Goal: Answer question/provide support

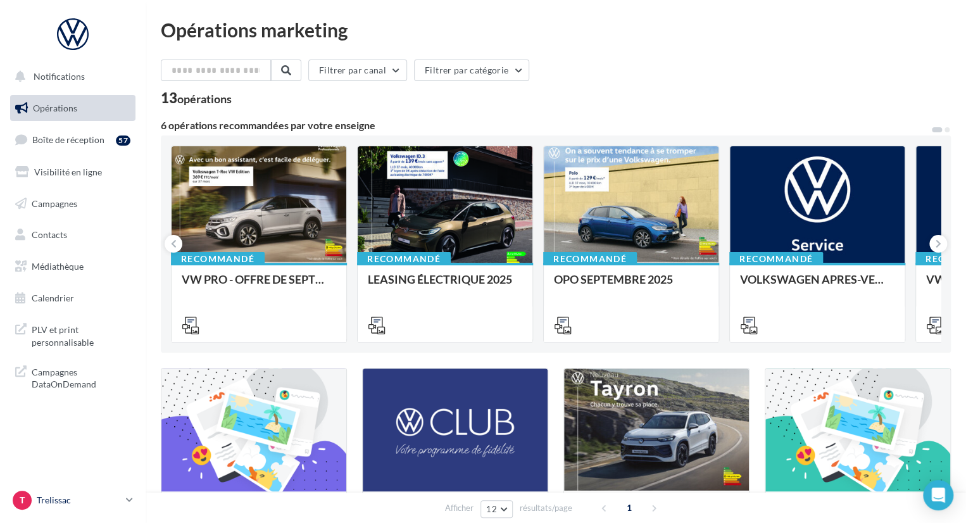
click at [124, 498] on link "T Trelissac vw-pahu-24750" at bounding box center [72, 500] width 125 height 24
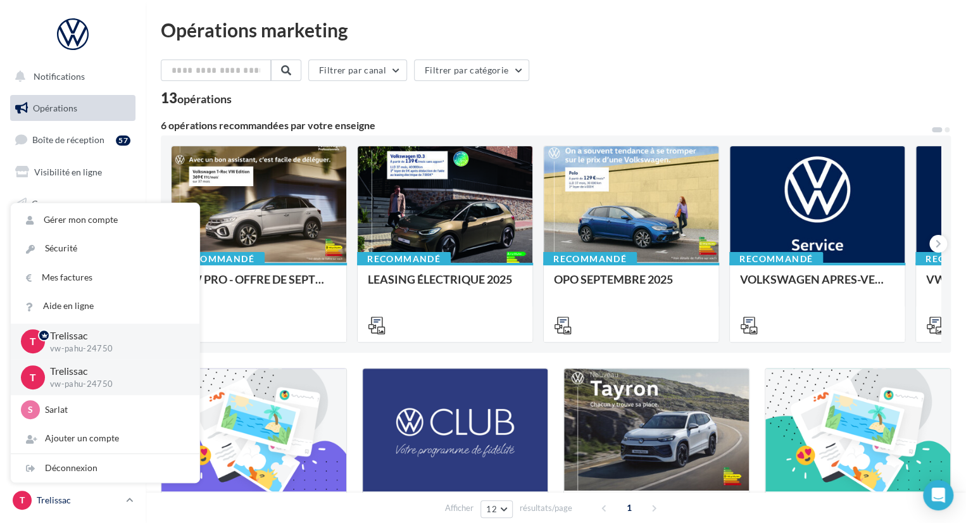
click at [124, 498] on link "T Trelissac vw-pahu-24750" at bounding box center [72, 500] width 125 height 24
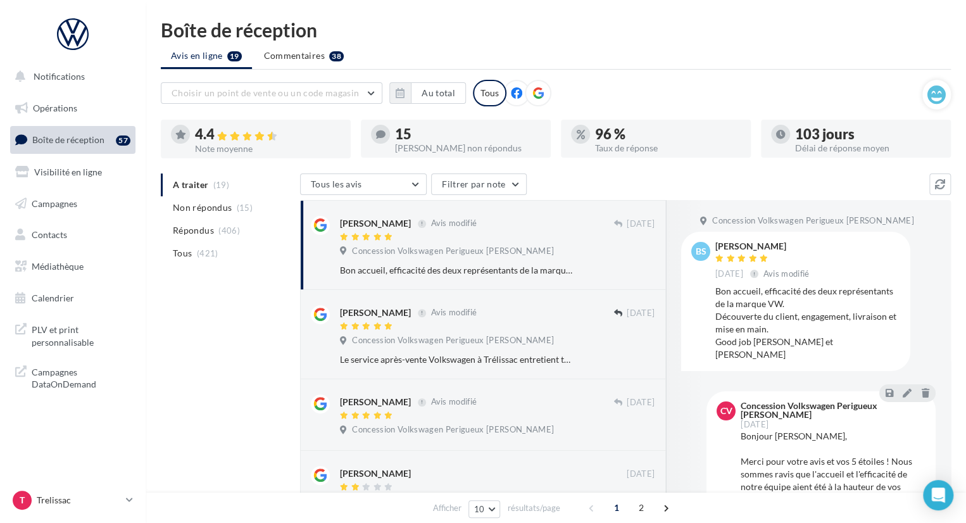
click at [437, 134] on div "15" at bounding box center [468, 134] width 146 height 14
click at [218, 208] on span "Non répondus" at bounding box center [202, 207] width 59 height 13
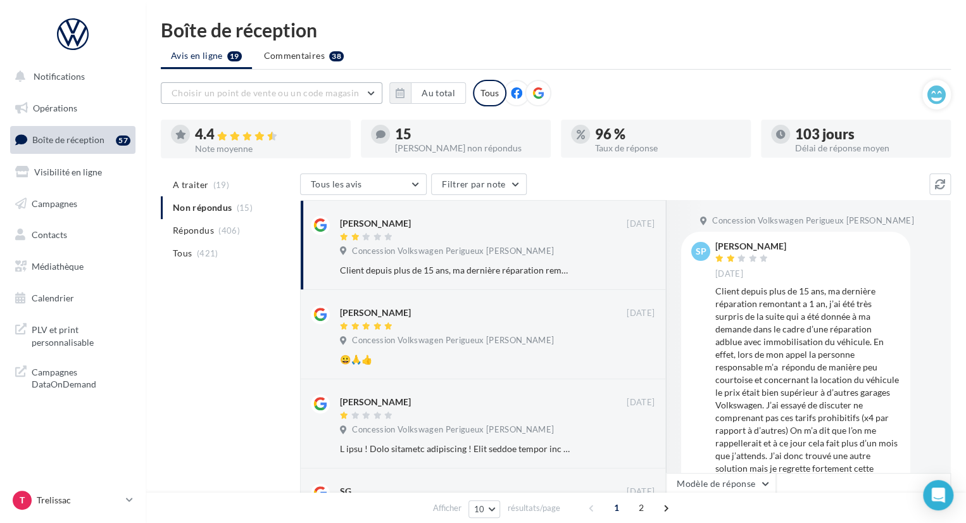
click at [306, 92] on span "Choisir un point de vente ou un code magasin" at bounding box center [265, 92] width 187 height 11
click at [299, 124] on span "1006440 - Concession Volkswagen Perigueux Jean Lagarde" at bounding box center [270, 131] width 179 height 23
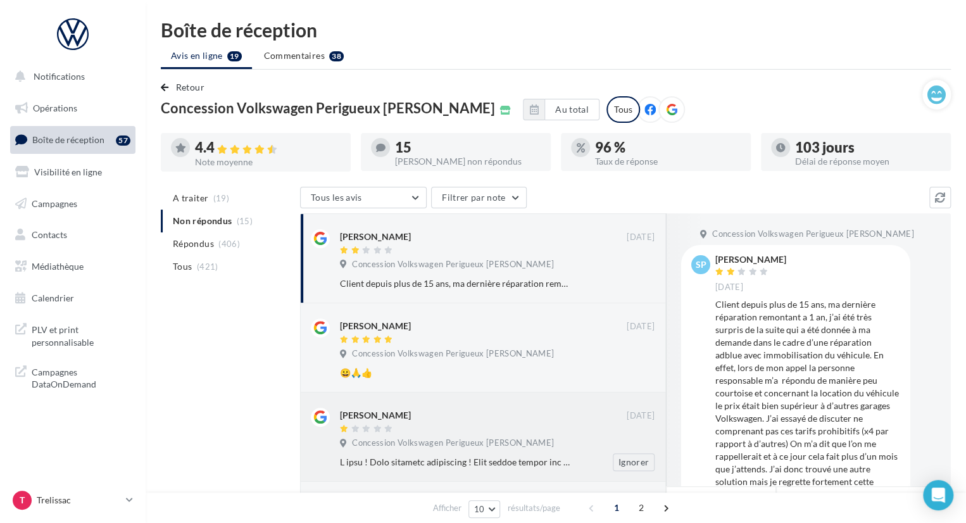
click at [447, 447] on span "Concession Volkswagen Perigueux Jean Lagarde" at bounding box center [453, 442] width 202 height 11
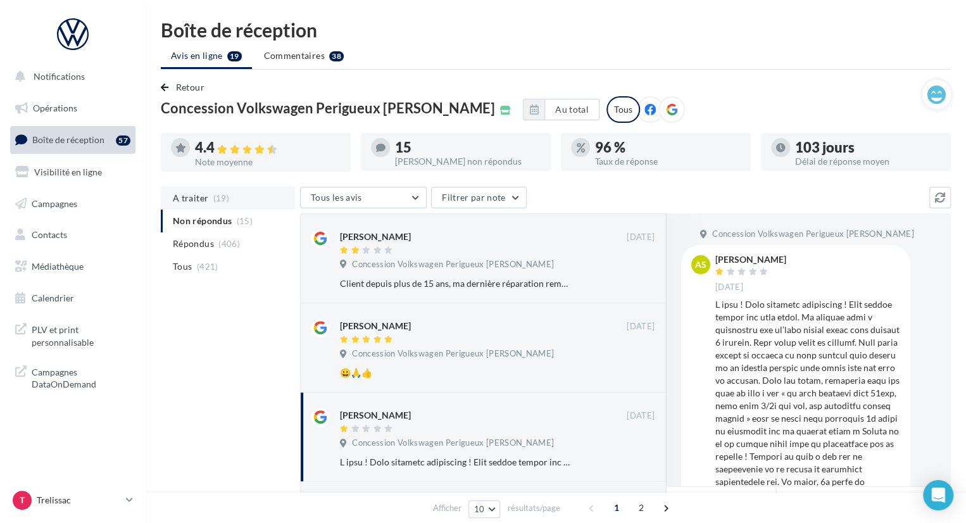
click at [227, 188] on li "A traiter (19)" at bounding box center [228, 198] width 134 height 23
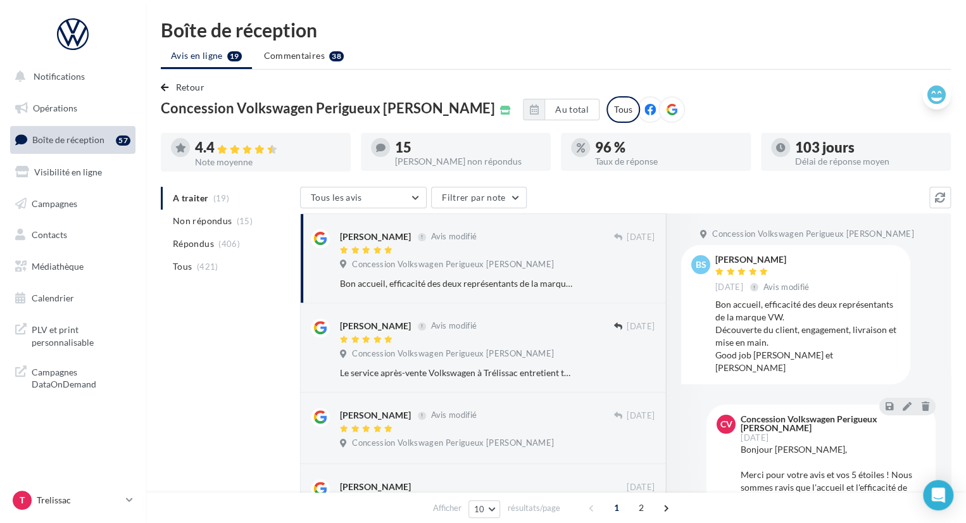
click at [936, 102] on icon at bounding box center [936, 94] width 18 height 19
